Goal: Task Accomplishment & Management: Manage account settings

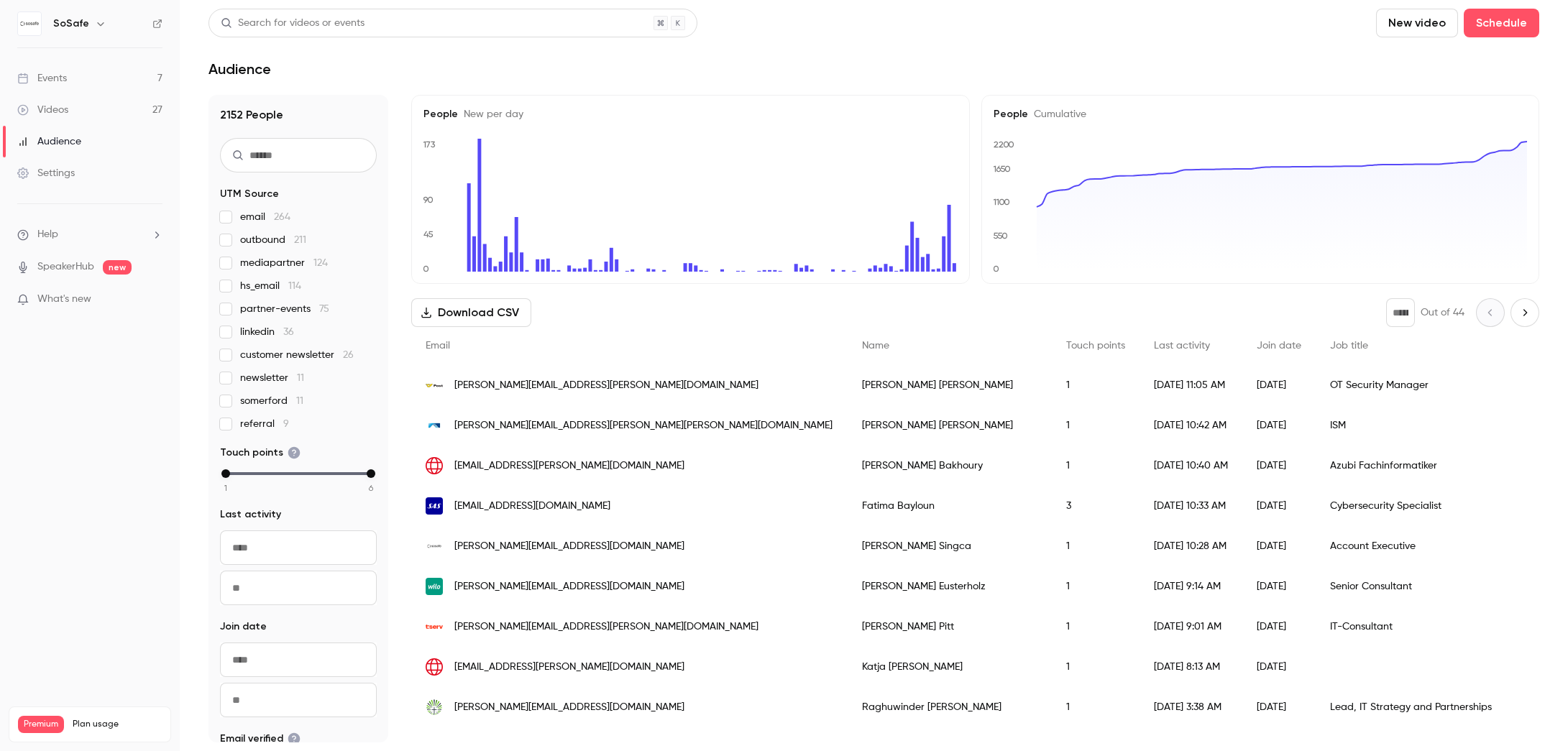
click at [68, 78] on link "Events 7" at bounding box center [90, 78] width 180 height 32
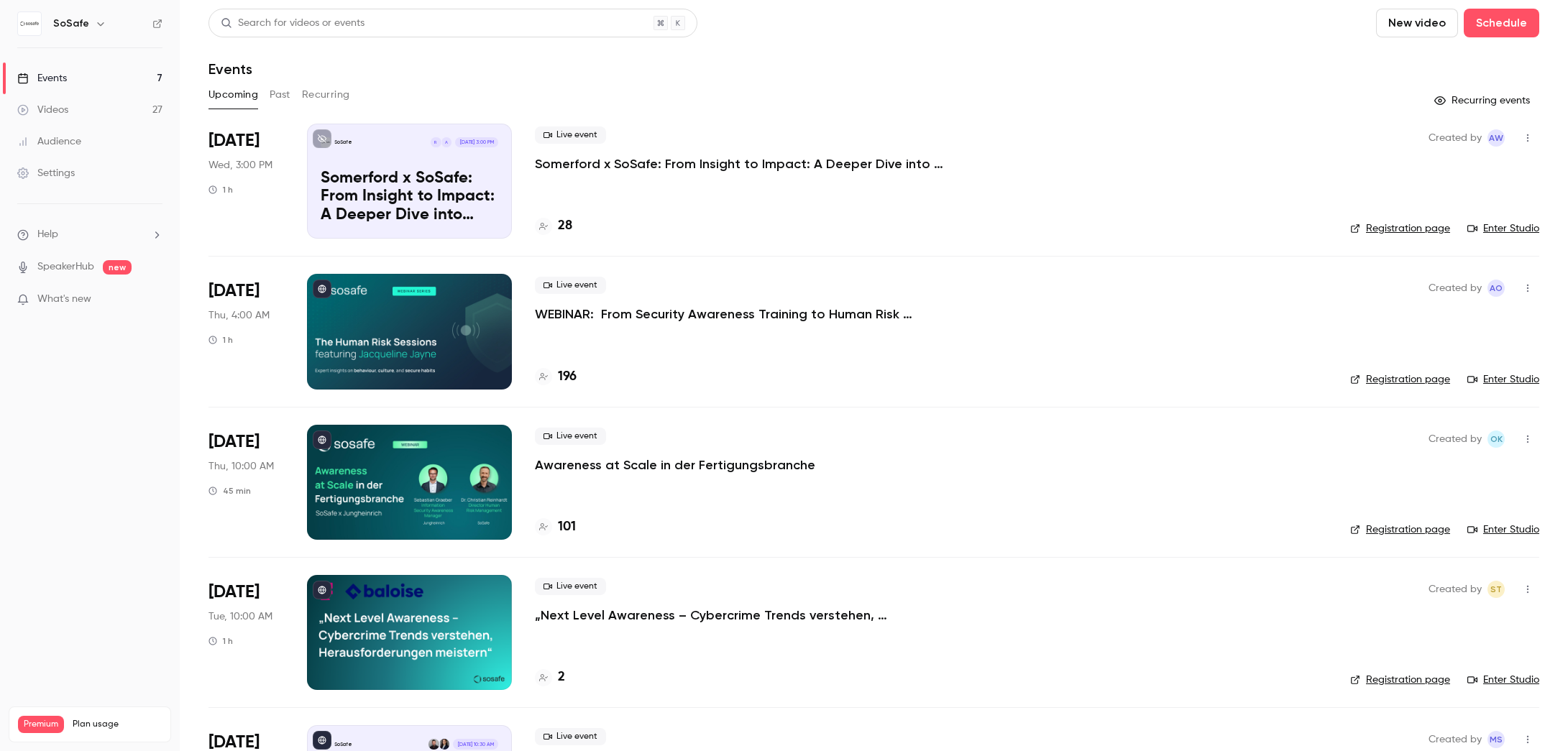
click at [553, 157] on p "Somerford x SoSafe: From Insight to Impact: A Deeper Dive into Behavioral Scien…" at bounding box center [751, 163] width 431 height 17
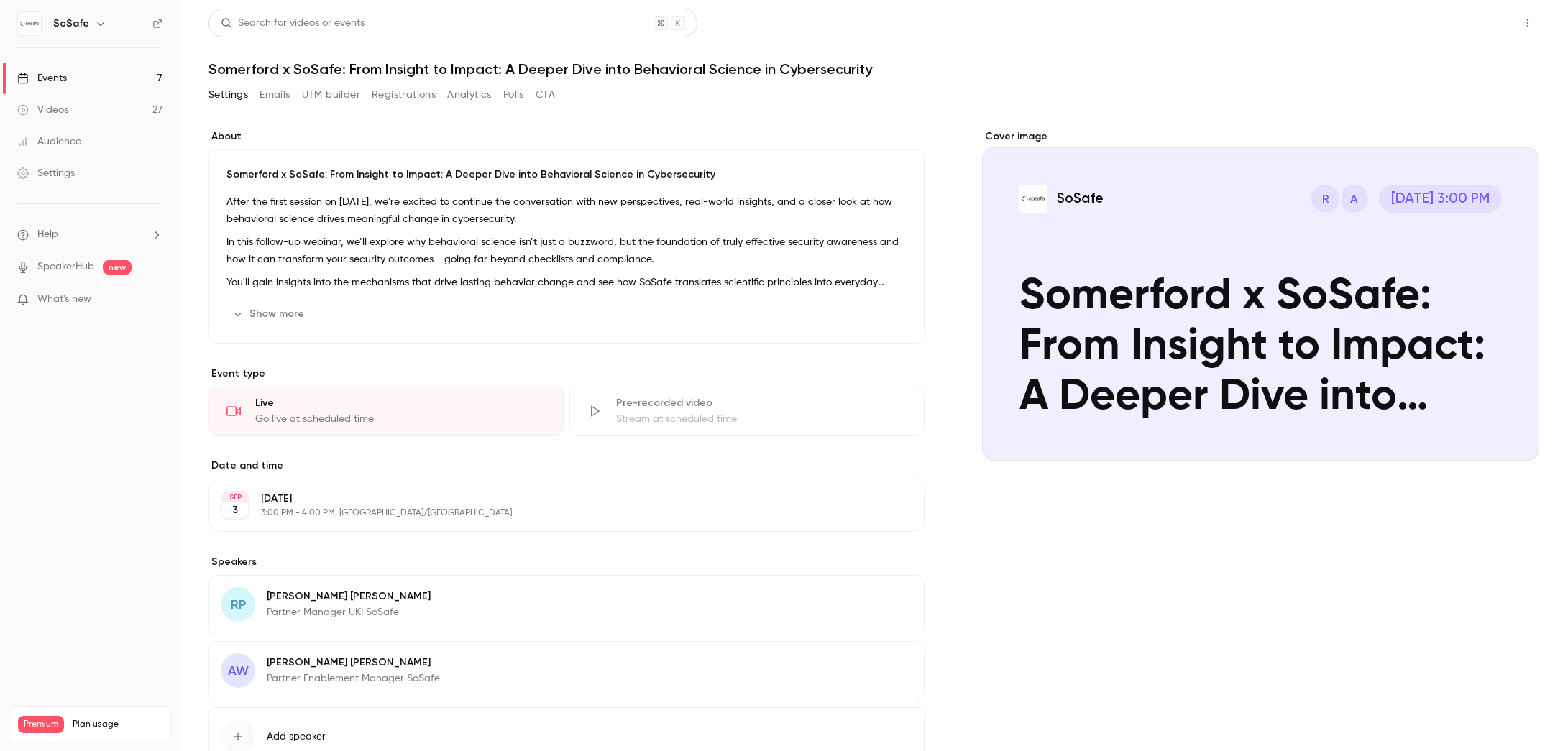
click at [1464, 31] on button "Share" at bounding box center [1476, 23] width 57 height 29
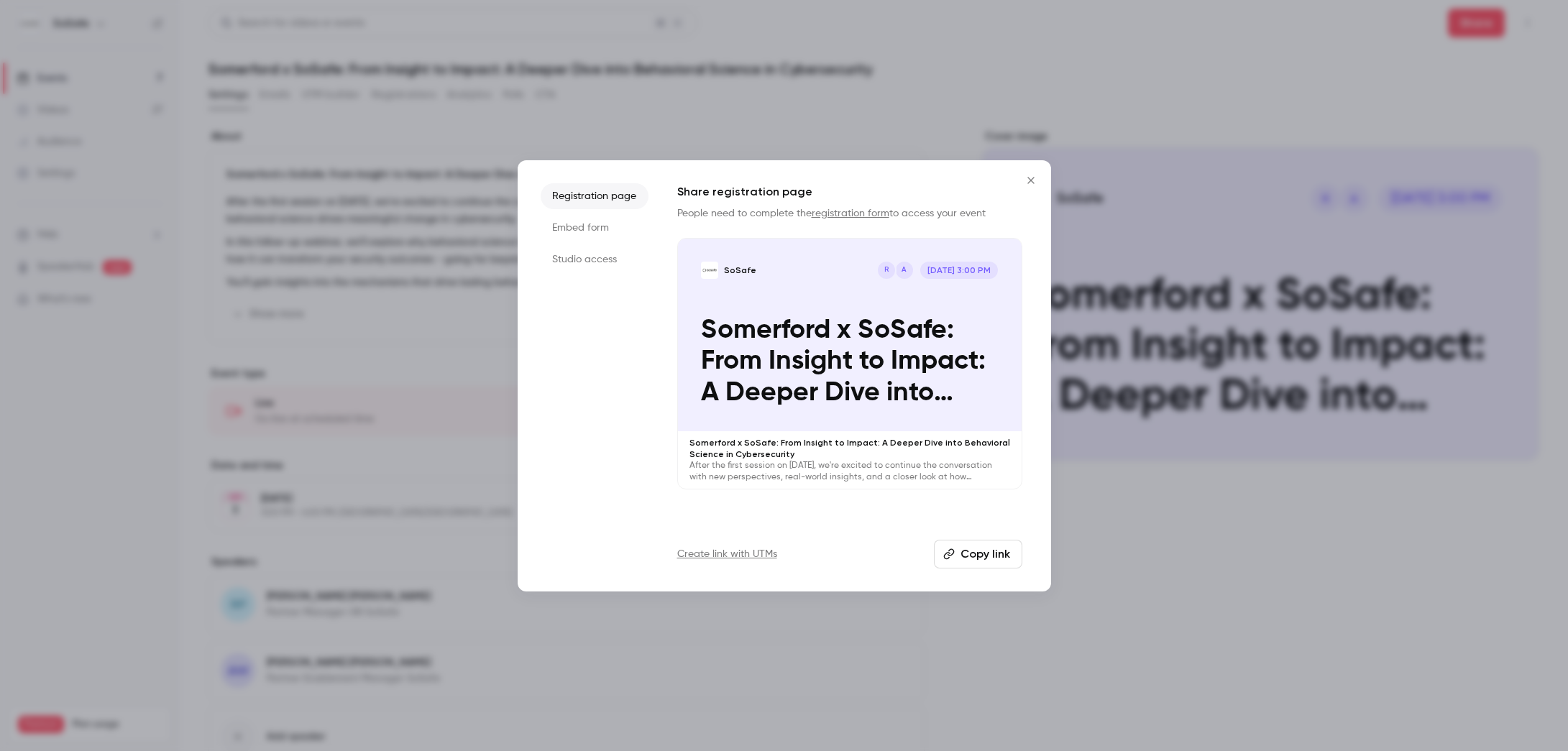
click at [581, 257] on li "Studio access" at bounding box center [595, 259] width 108 height 26
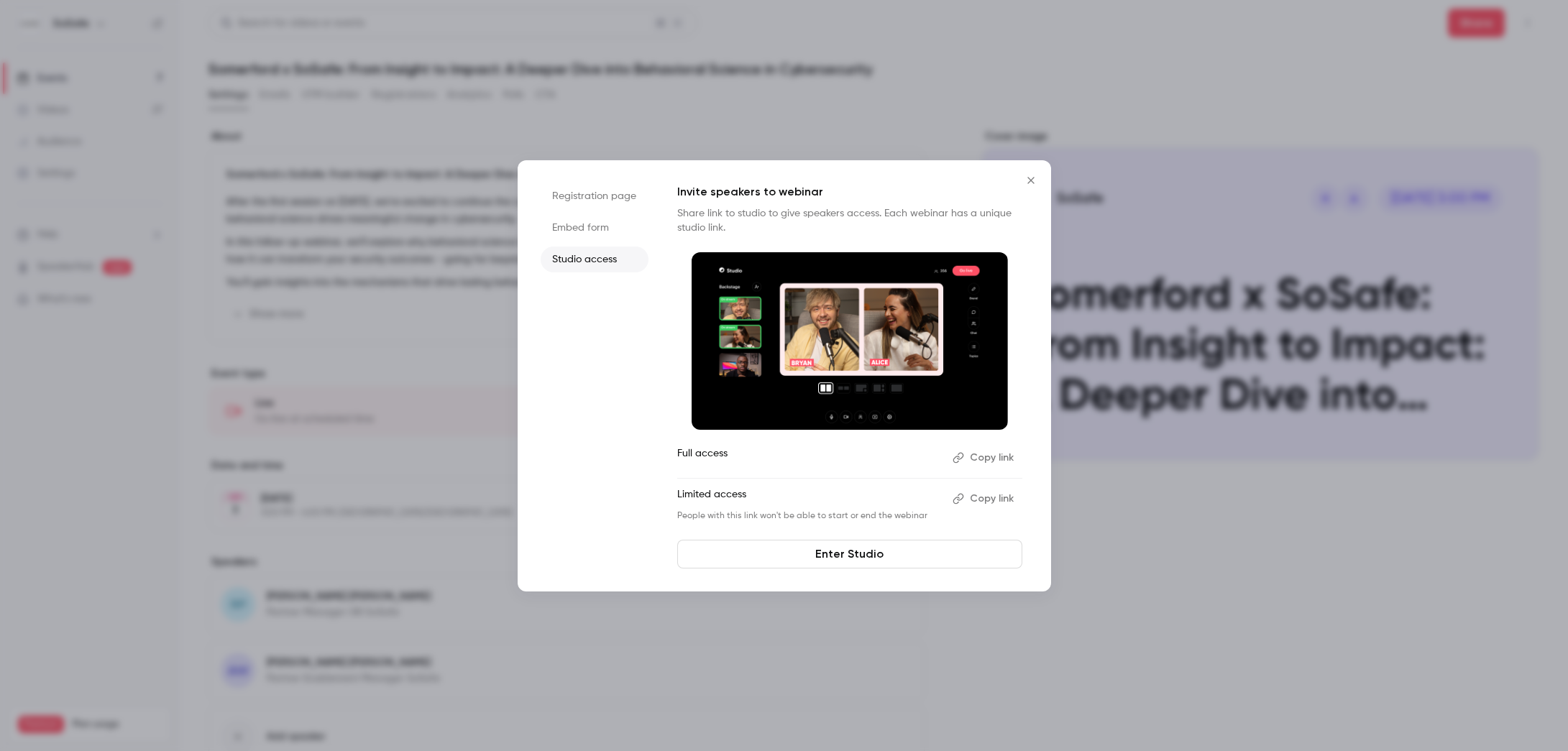
click at [788, 553] on link "Enter Studio" at bounding box center [849, 554] width 345 height 29
click at [1027, 177] on icon "Close" at bounding box center [1030, 179] width 7 height 7
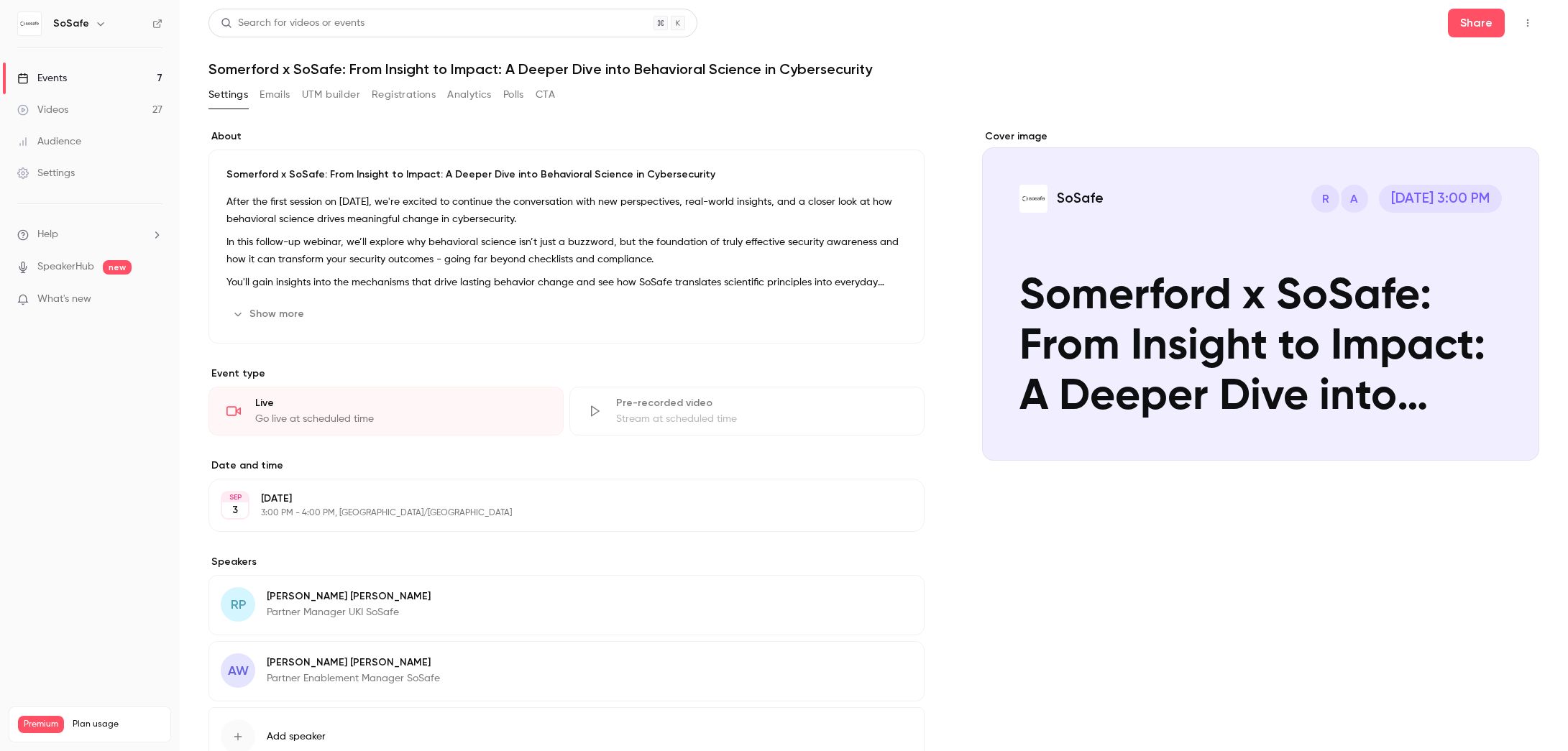
click at [408, 94] on button "Registrations" at bounding box center [403, 94] width 64 height 23
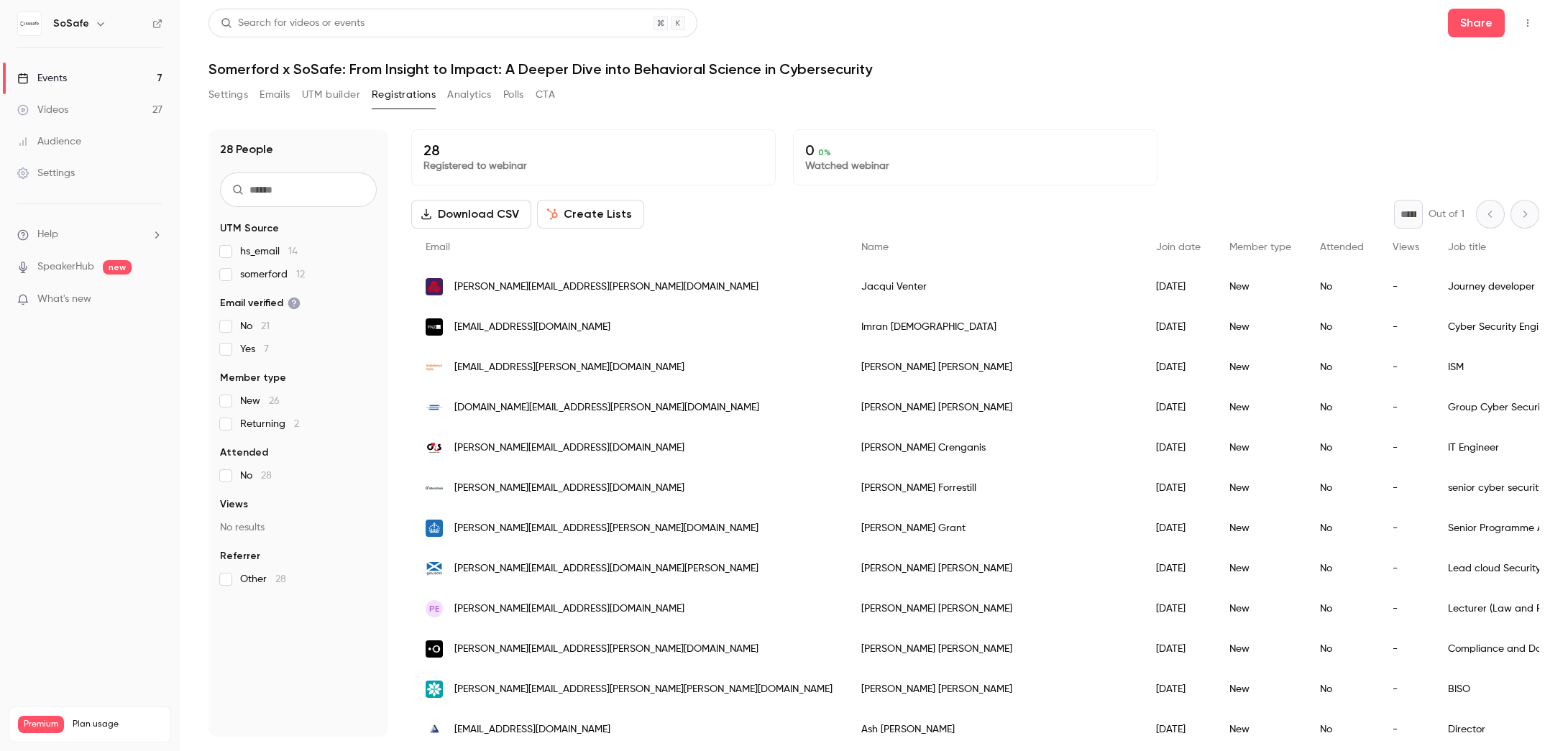
click at [285, 99] on button "Emails" at bounding box center [274, 94] width 30 height 23
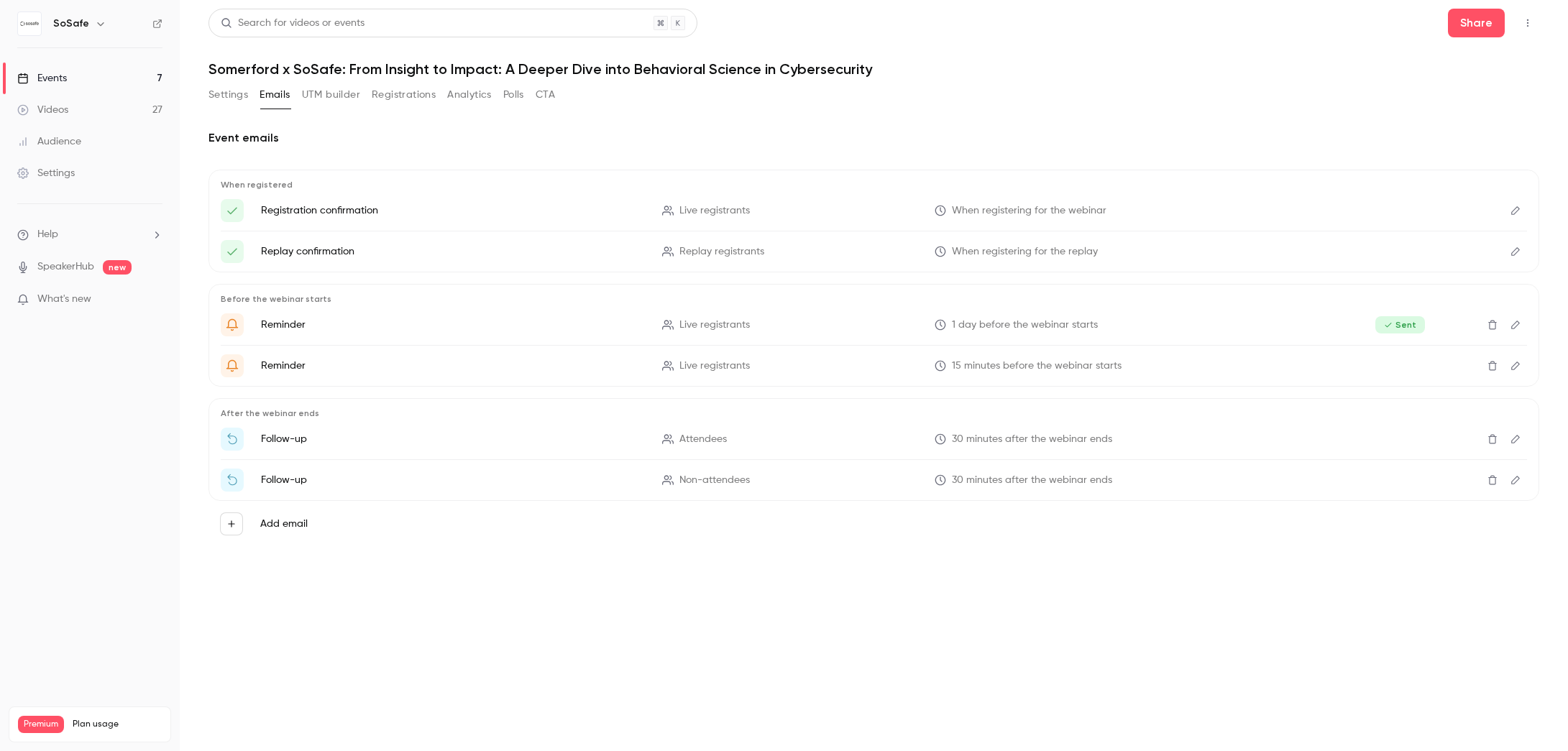
click at [1513, 320] on icon "Edit" at bounding box center [1516, 325] width 12 height 10
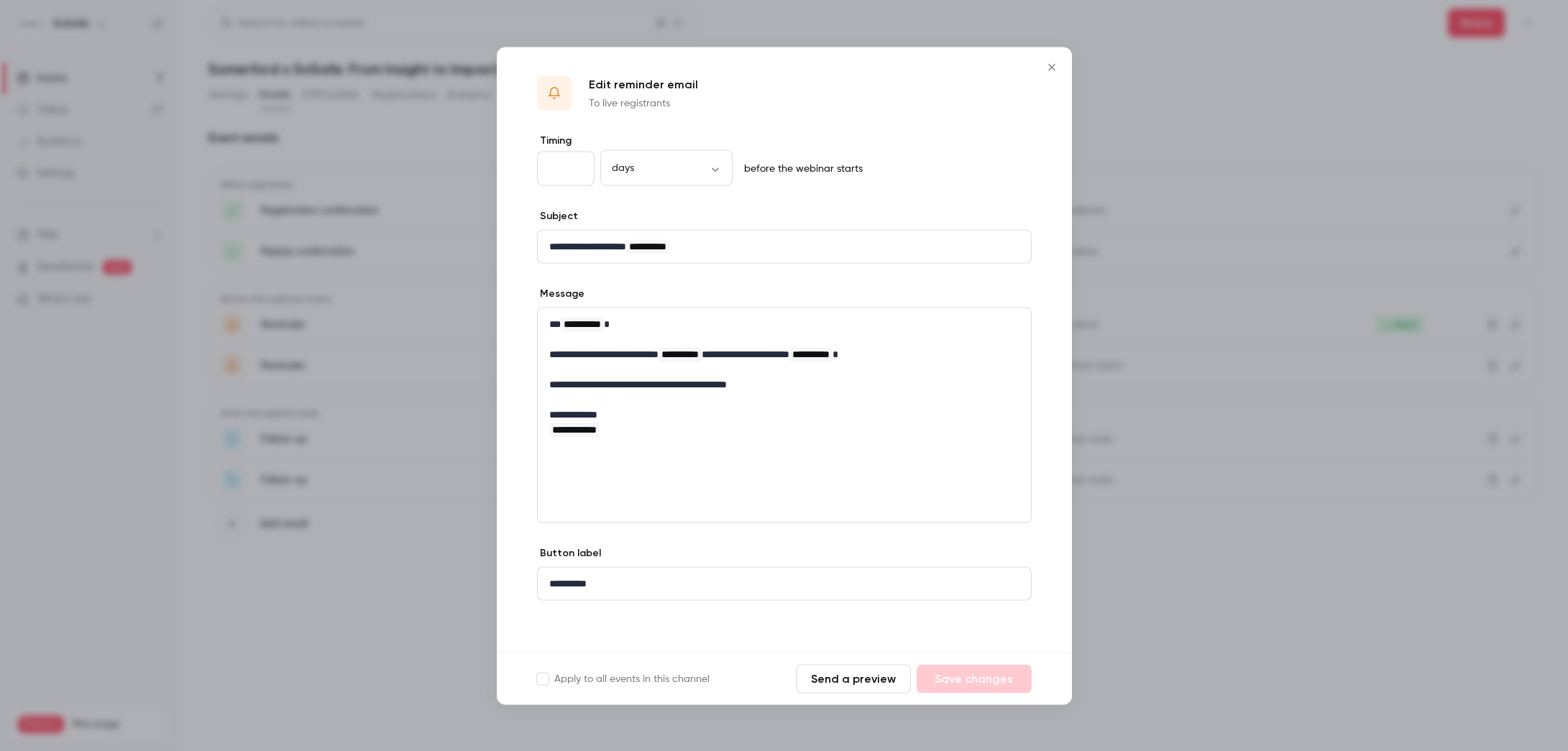
click at [1045, 66] on icon "Close" at bounding box center [1051, 67] width 17 height 12
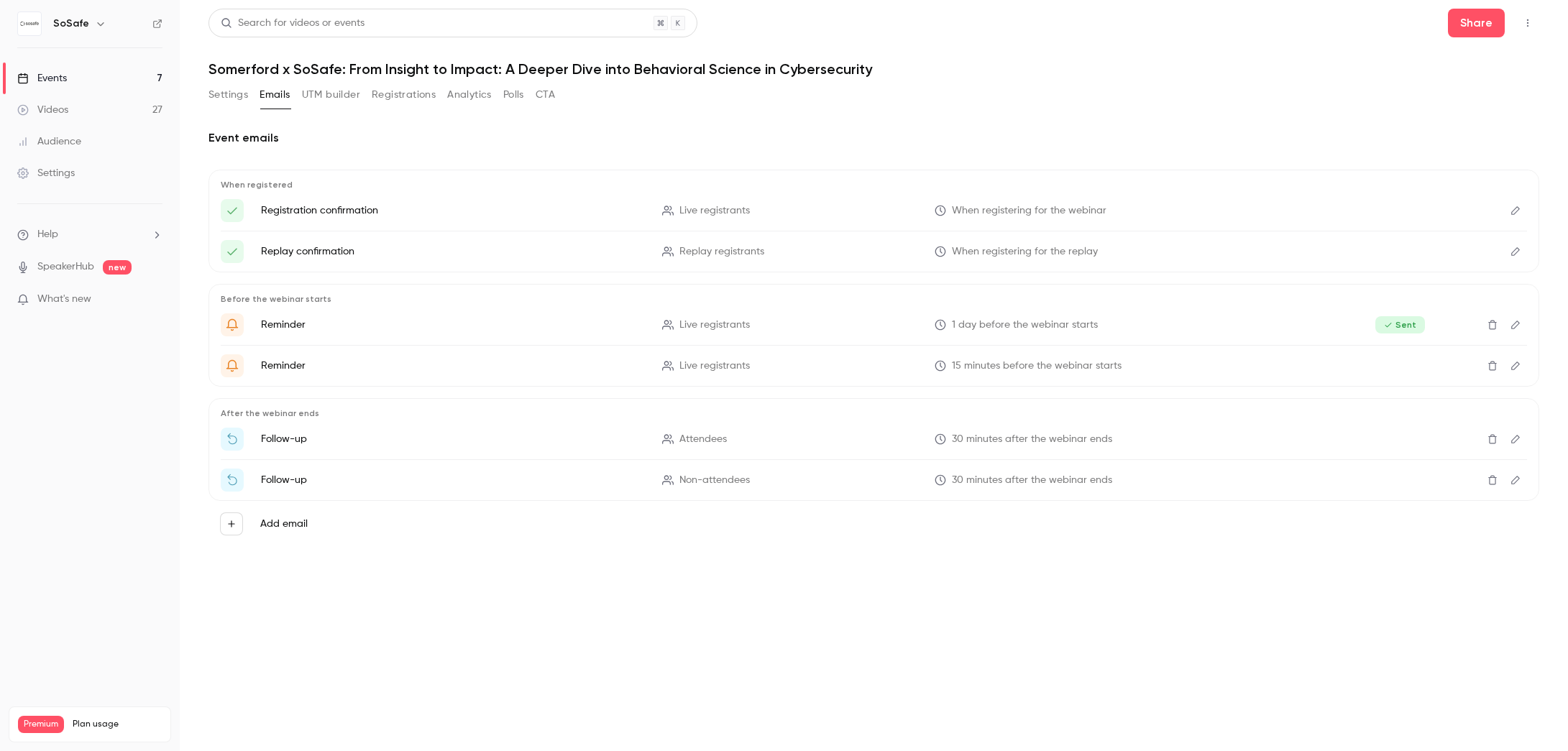
click at [1514, 363] on icon "Edit" at bounding box center [1516, 366] width 12 height 10
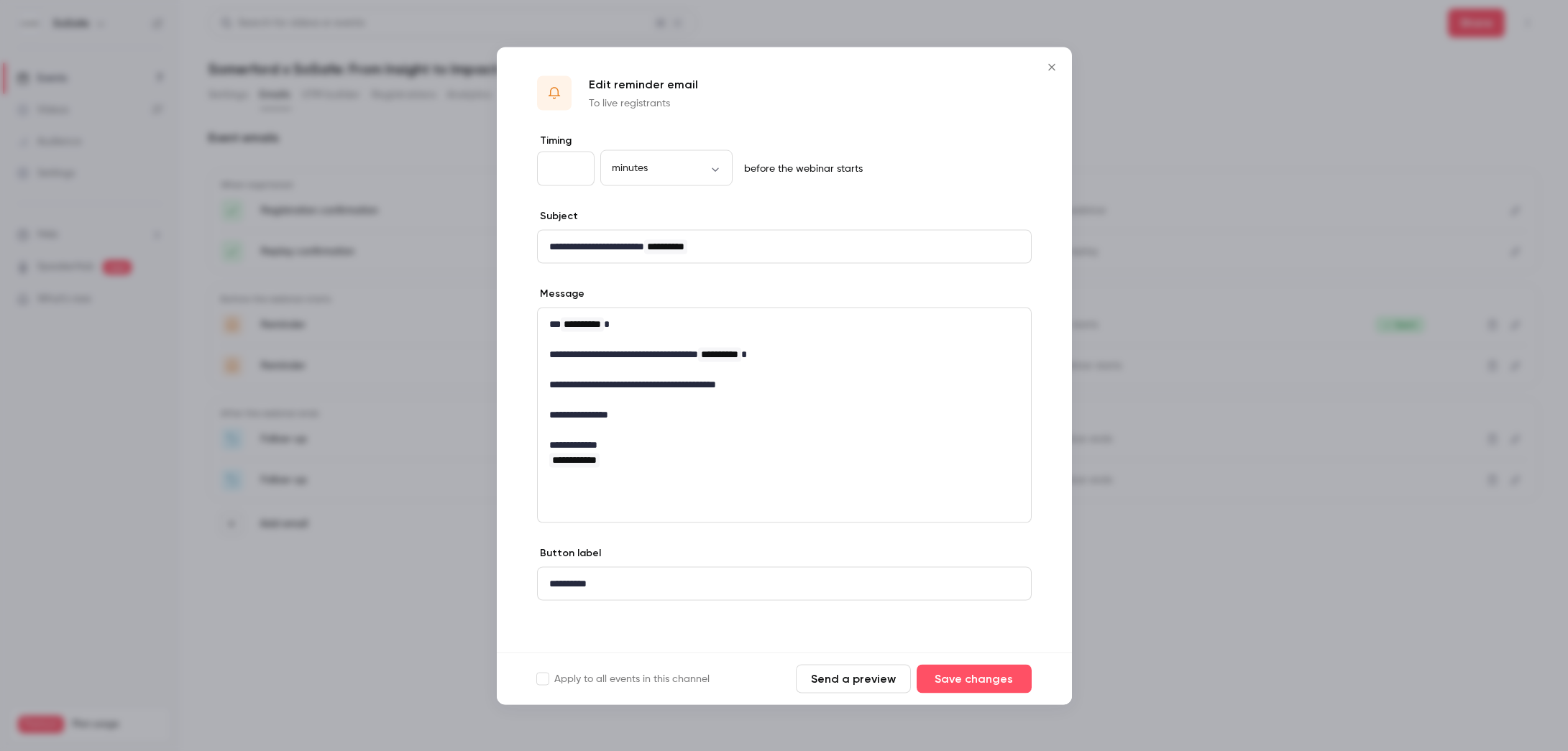
click at [1046, 65] on icon "Close" at bounding box center [1051, 67] width 17 height 12
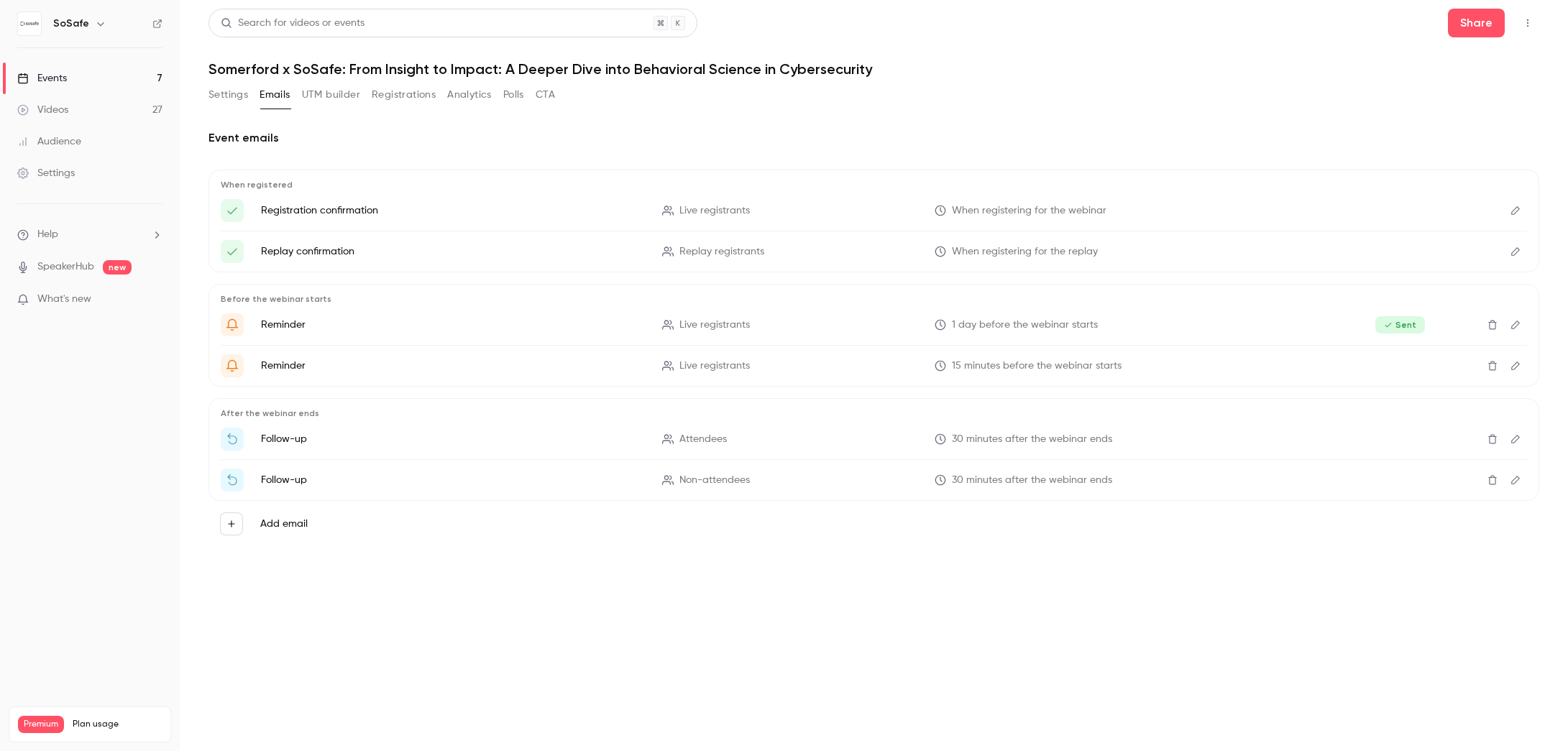
click at [1517, 443] on button "Edit" at bounding box center [1515, 438] width 23 height 23
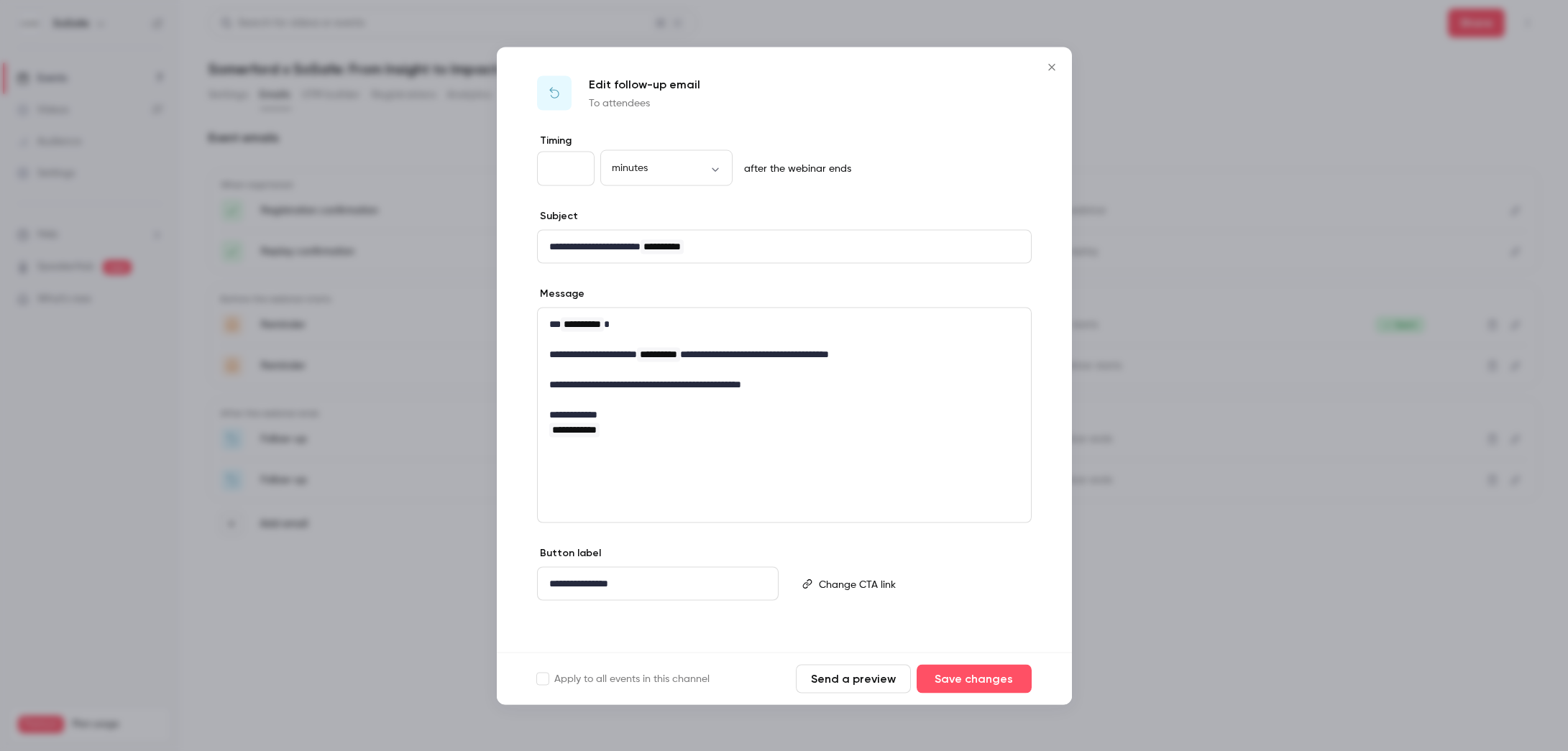
click at [1048, 65] on icon "Close" at bounding box center [1051, 67] width 17 height 12
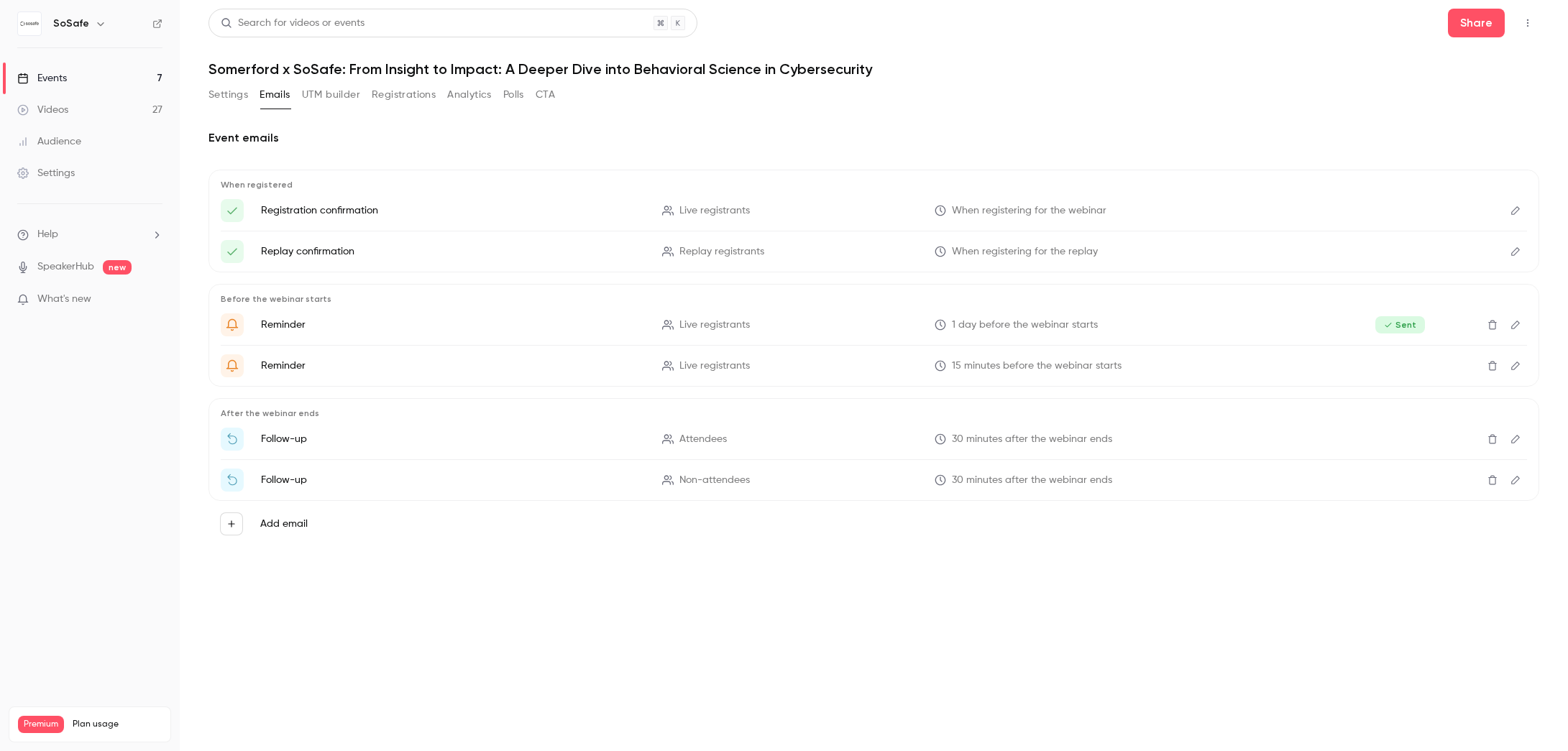
click at [1517, 483] on icon "Edit" at bounding box center [1516, 480] width 12 height 10
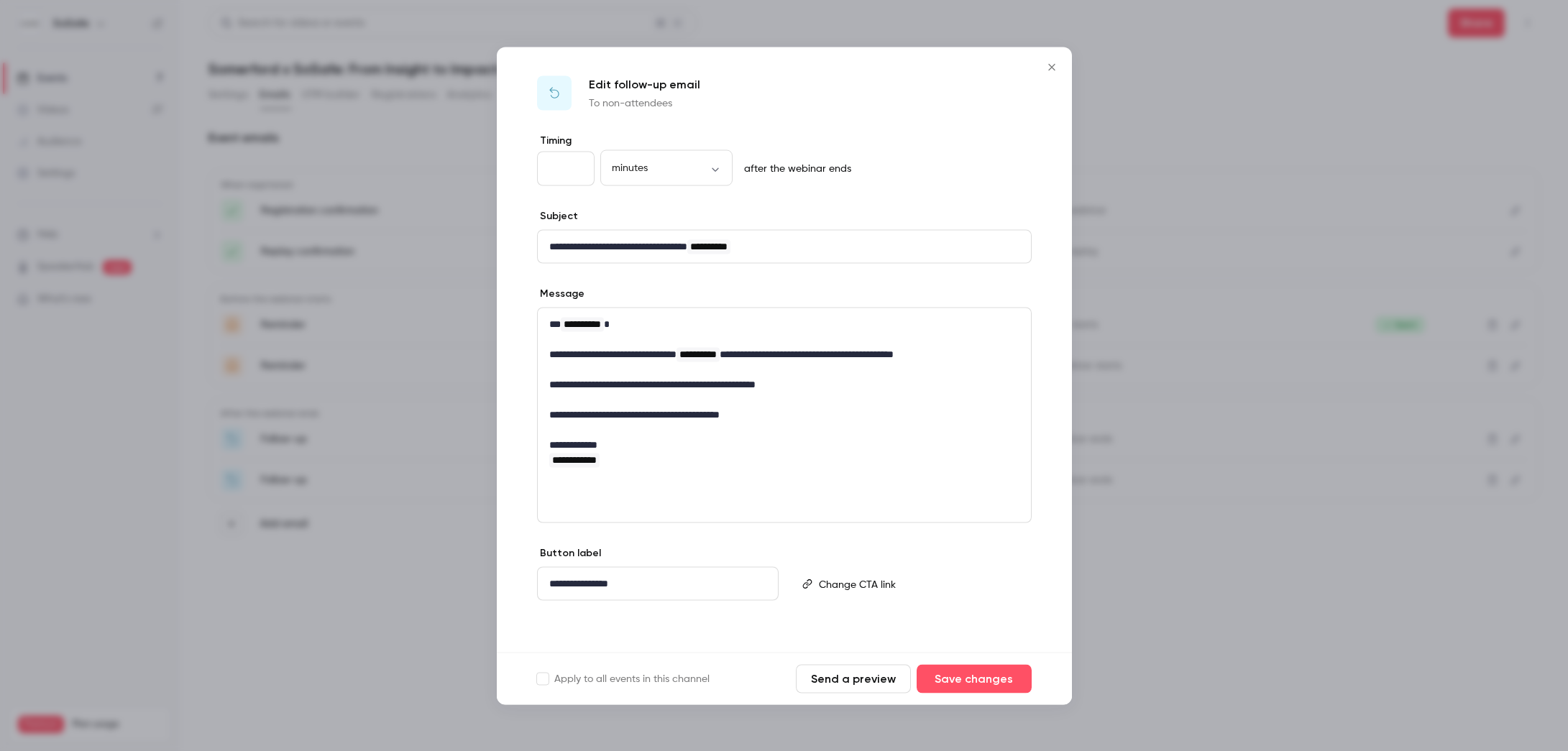
click at [1051, 60] on button "Close" at bounding box center [1051, 66] width 29 height 29
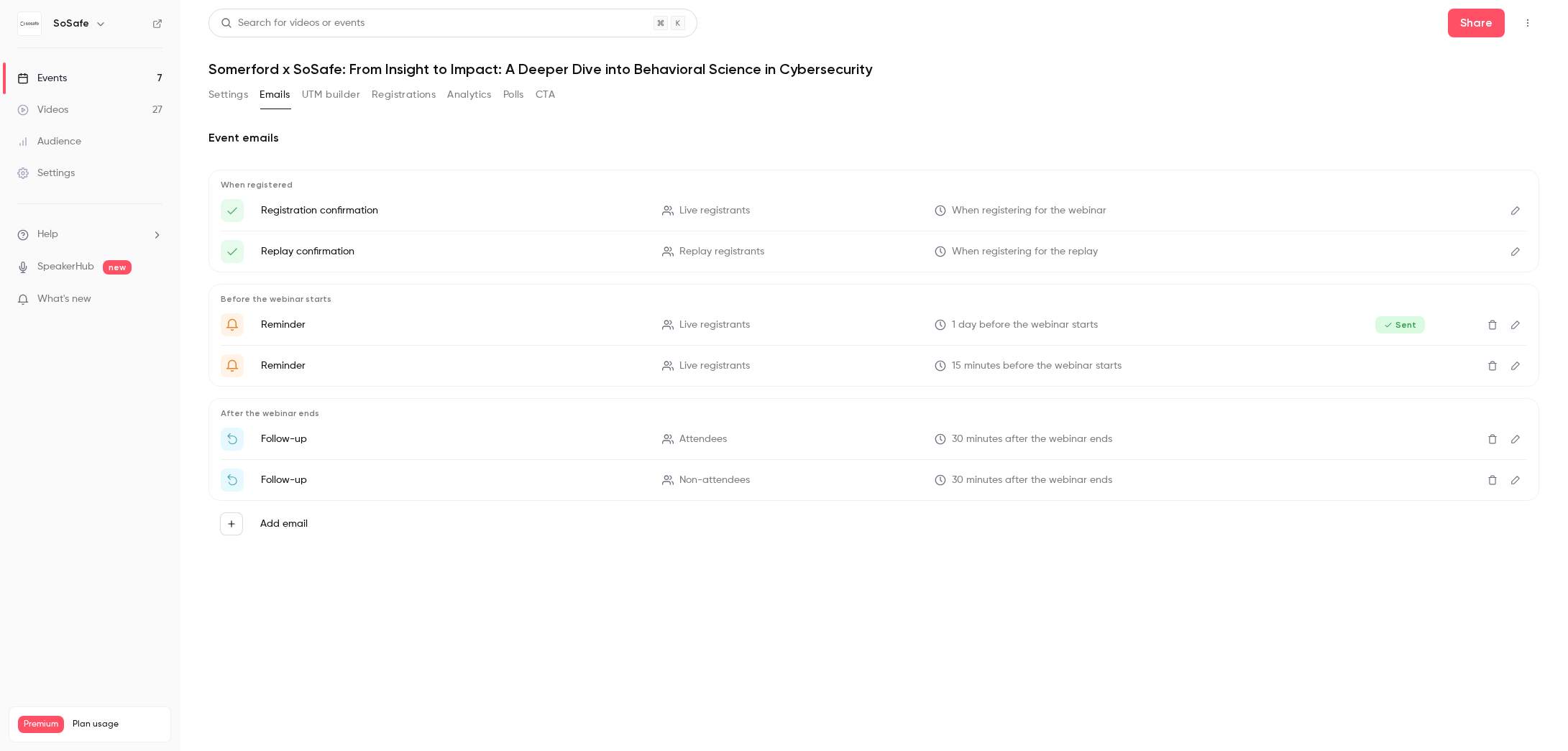
click at [404, 91] on button "Registrations" at bounding box center [403, 94] width 64 height 23
